Goal: Manage account settings

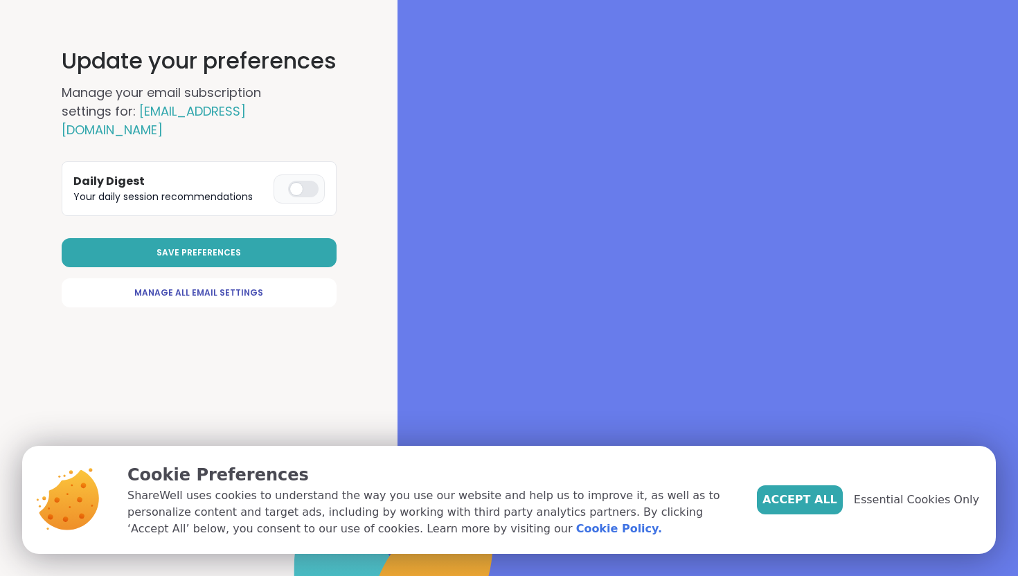
click at [296, 188] on div at bounding box center [303, 189] width 30 height 17
click at [257, 256] on button "Save Preferences" at bounding box center [199, 252] width 275 height 29
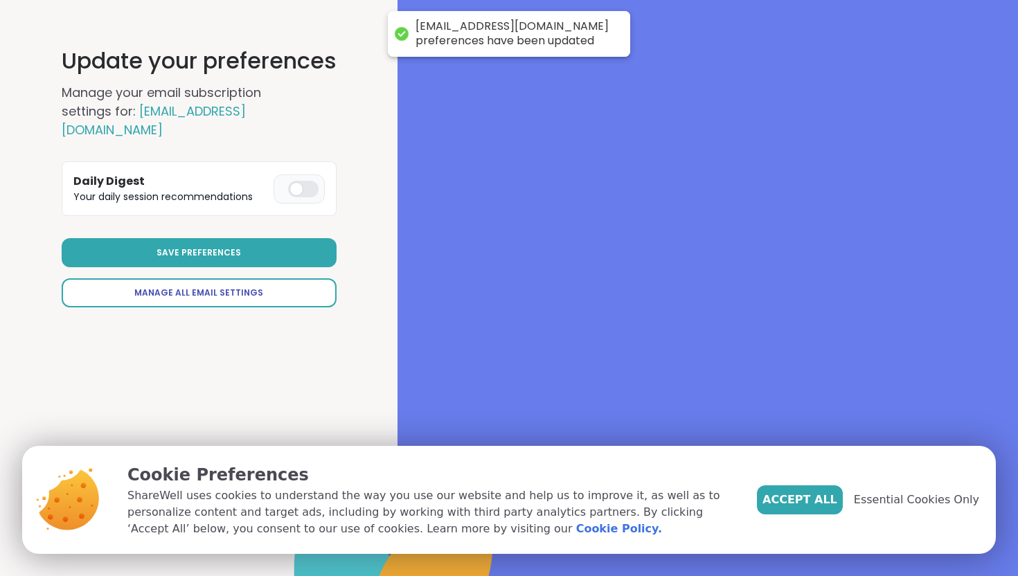
click at [235, 288] on span "Manage All Email Settings" at bounding box center [198, 293] width 129 height 12
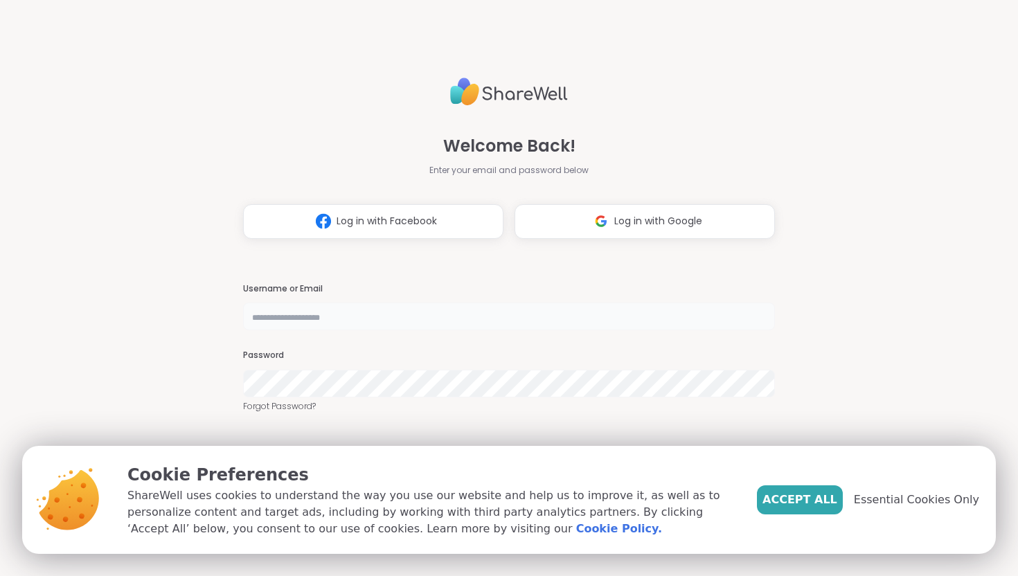
click at [350, 312] on input "text" at bounding box center [509, 317] width 532 height 28
type input "*******"
click at [926, 497] on span "Essential Cookies Only" at bounding box center [916, 500] width 125 height 17
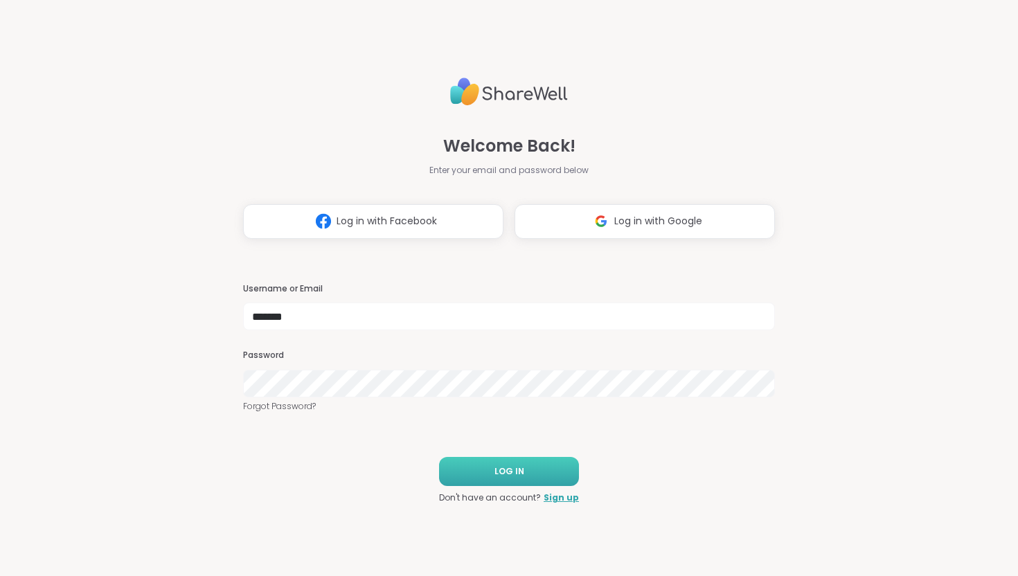
click at [548, 479] on button "LOG IN" at bounding box center [509, 471] width 140 height 29
